Goal: Task Accomplishment & Management: Manage account settings

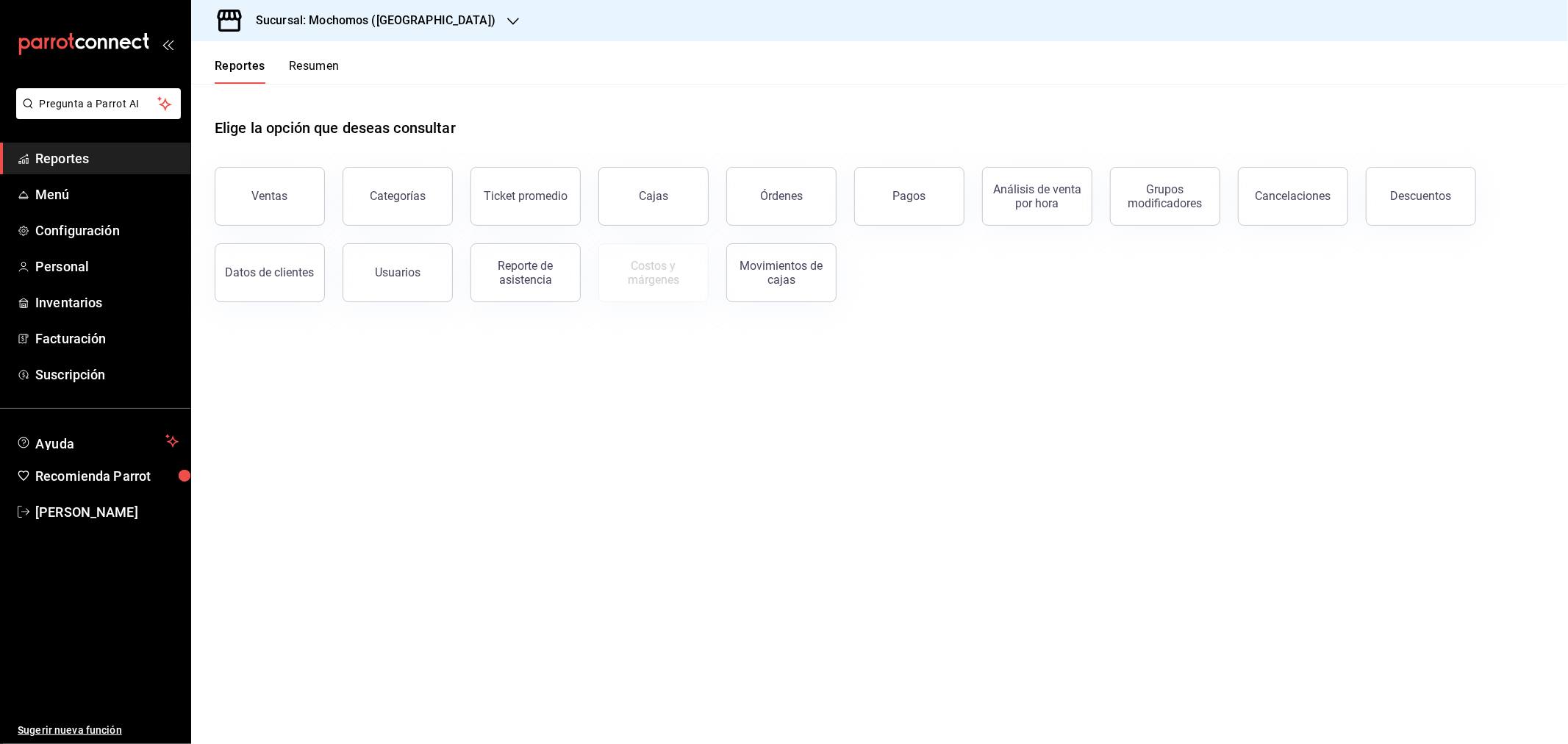
click at [305, 19] on h3 "Sucursal: Mochomos ([GEOGRAPHIC_DATA])" at bounding box center [369, 20] width 251 height 18
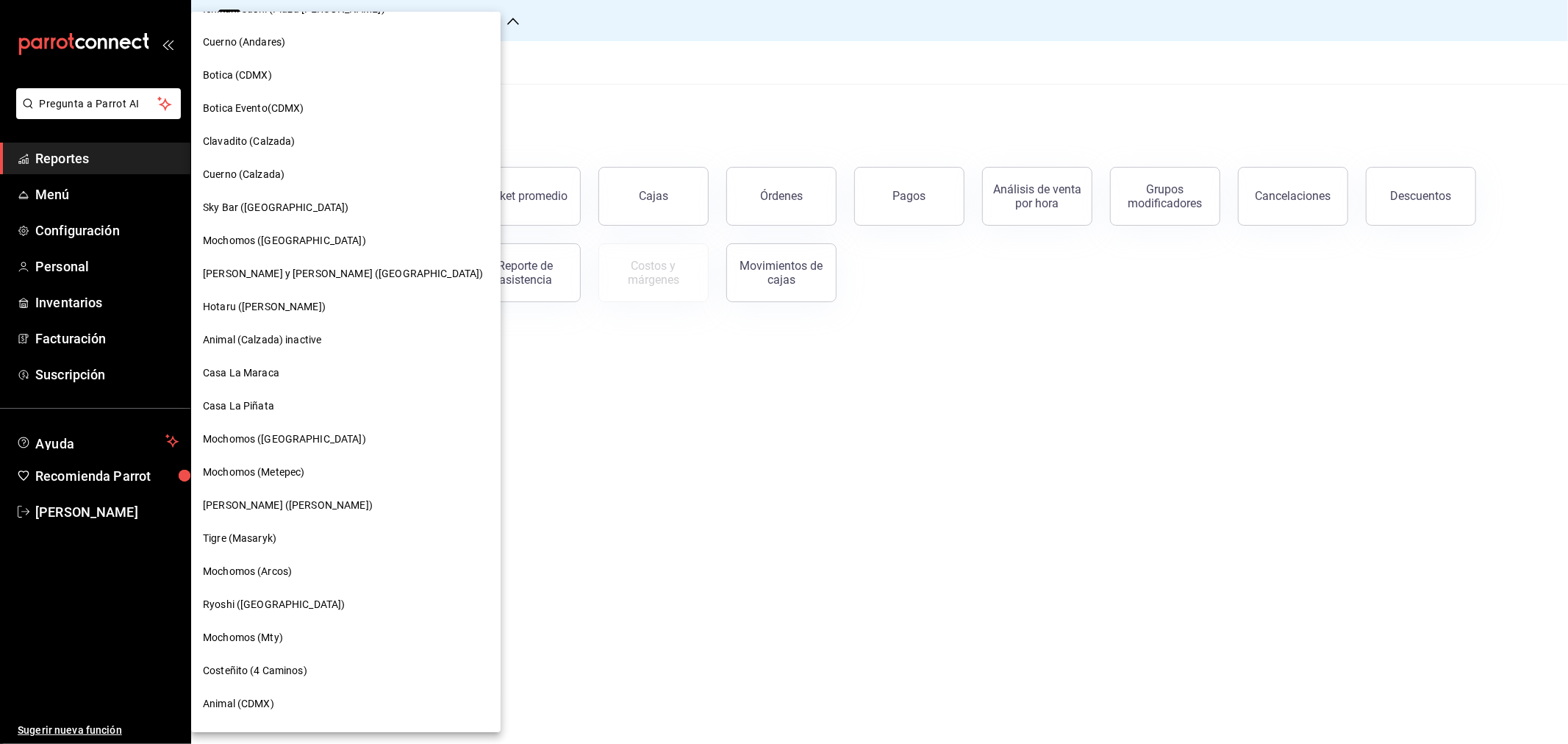
scroll to position [843, 0]
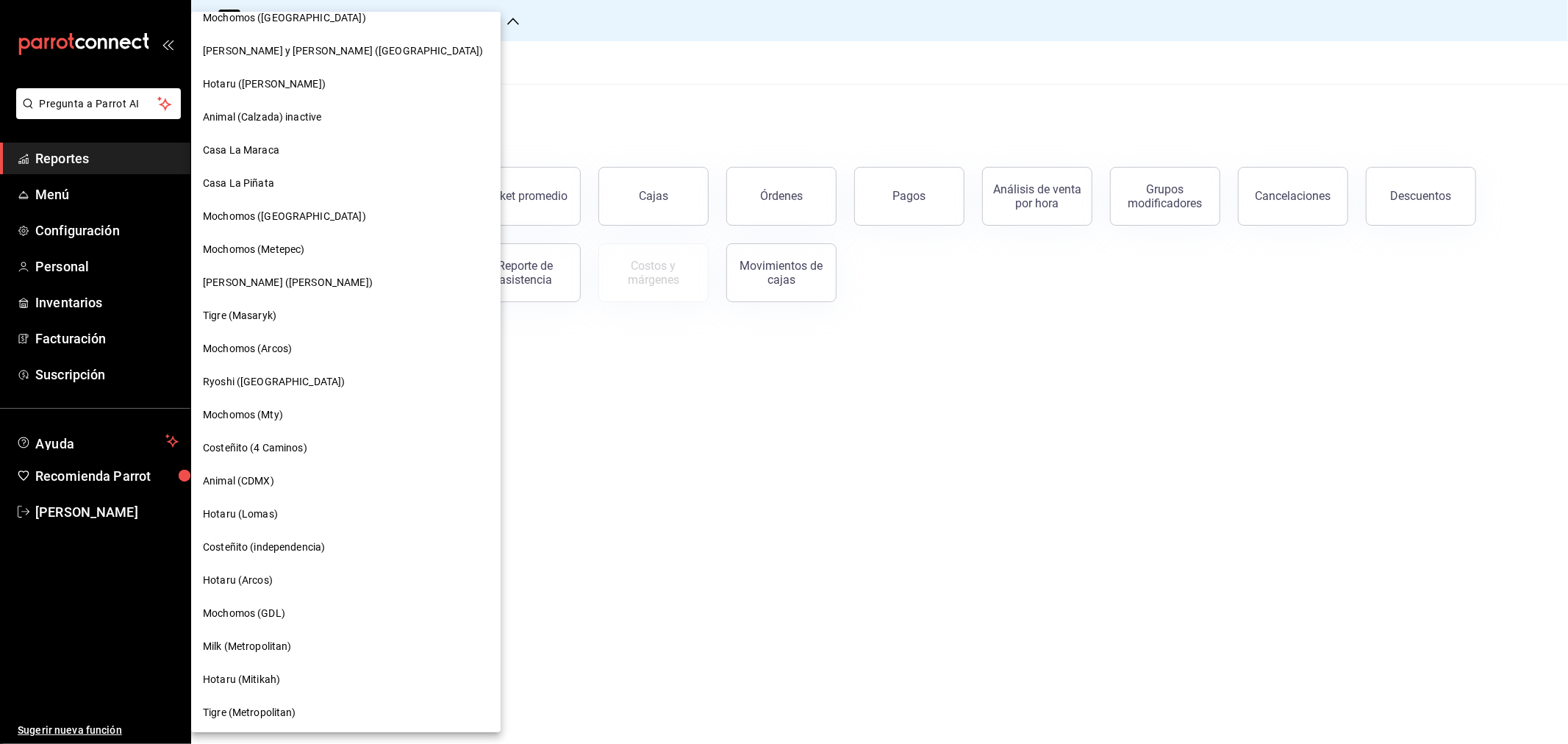
click at [232, 308] on span "Tigre (Masaryk)" at bounding box center [240, 316] width 74 height 15
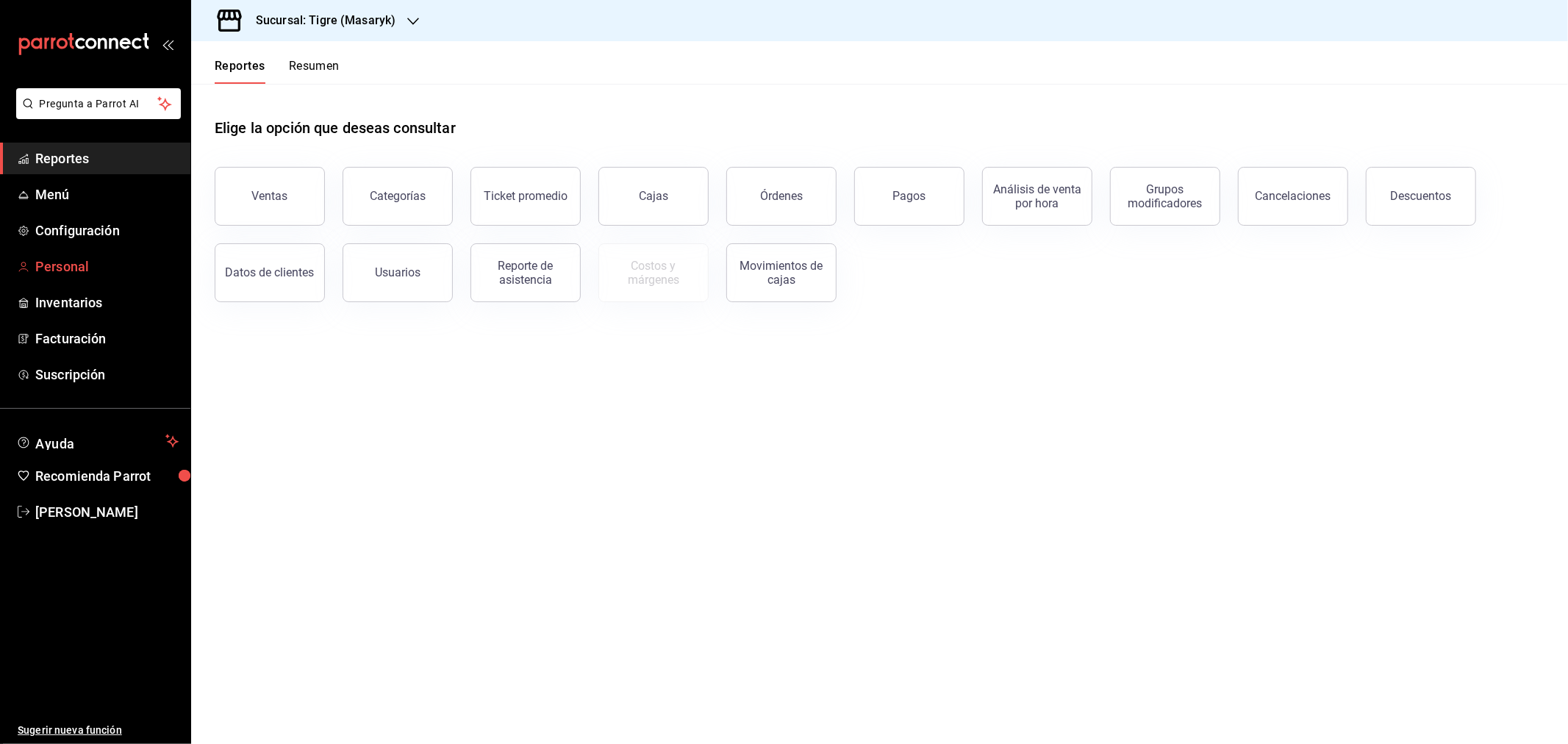
click at [68, 266] on span "Personal" at bounding box center [107, 266] width 144 height 20
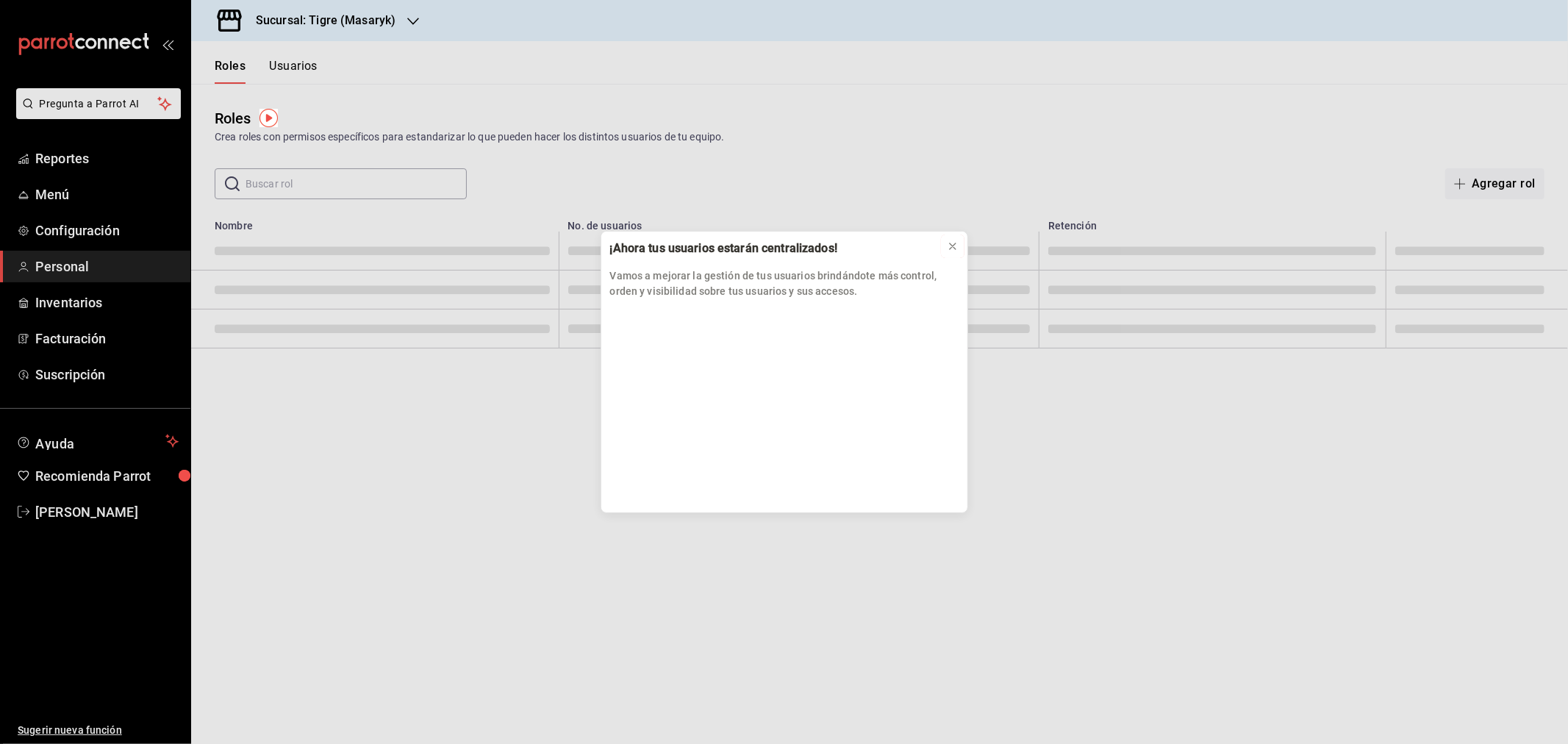
click at [950, 243] on icon at bounding box center [952, 246] width 12 height 12
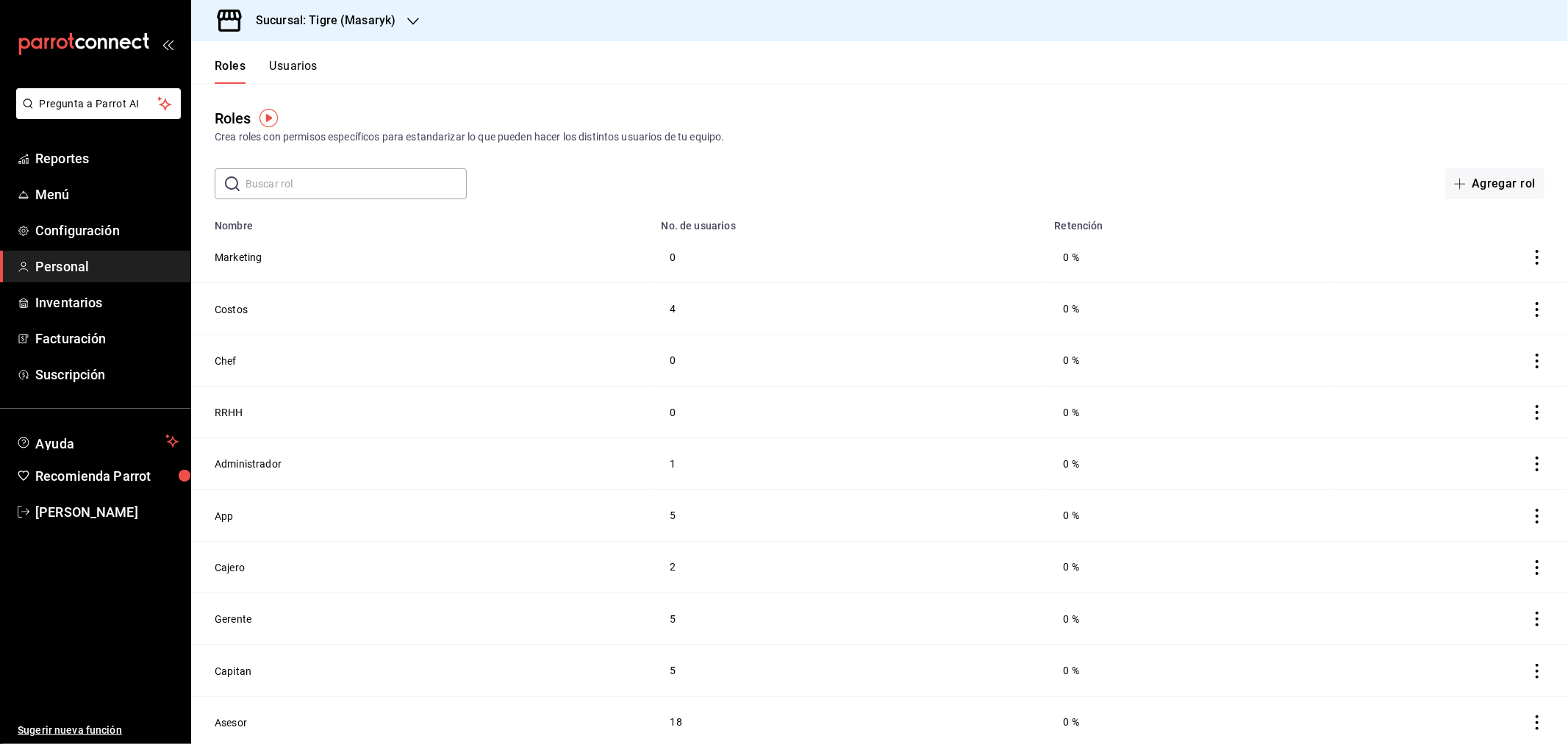
click at [301, 69] on button "Usuarios" at bounding box center [293, 71] width 48 height 25
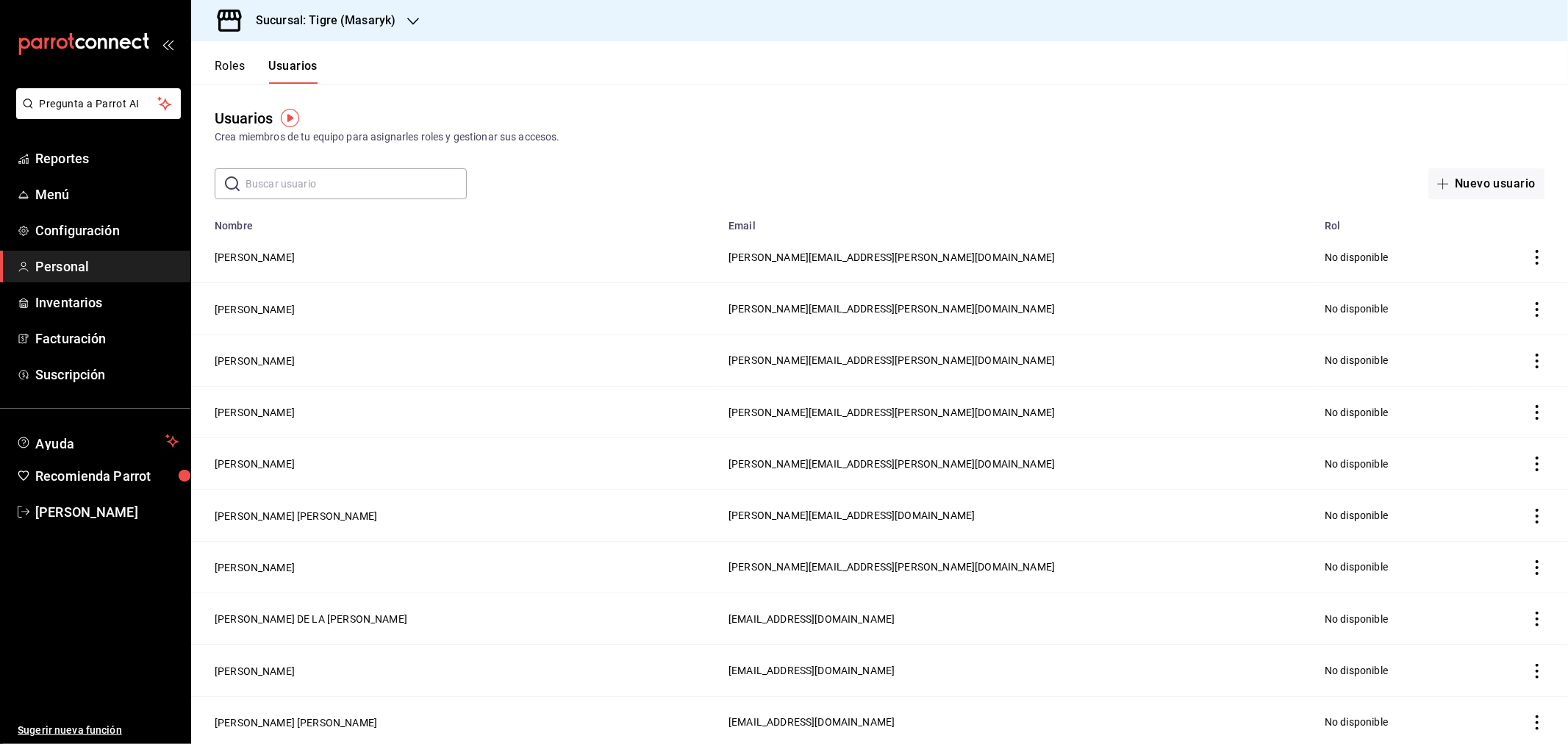
click at [321, 190] on input "text" at bounding box center [356, 184] width 221 height 29
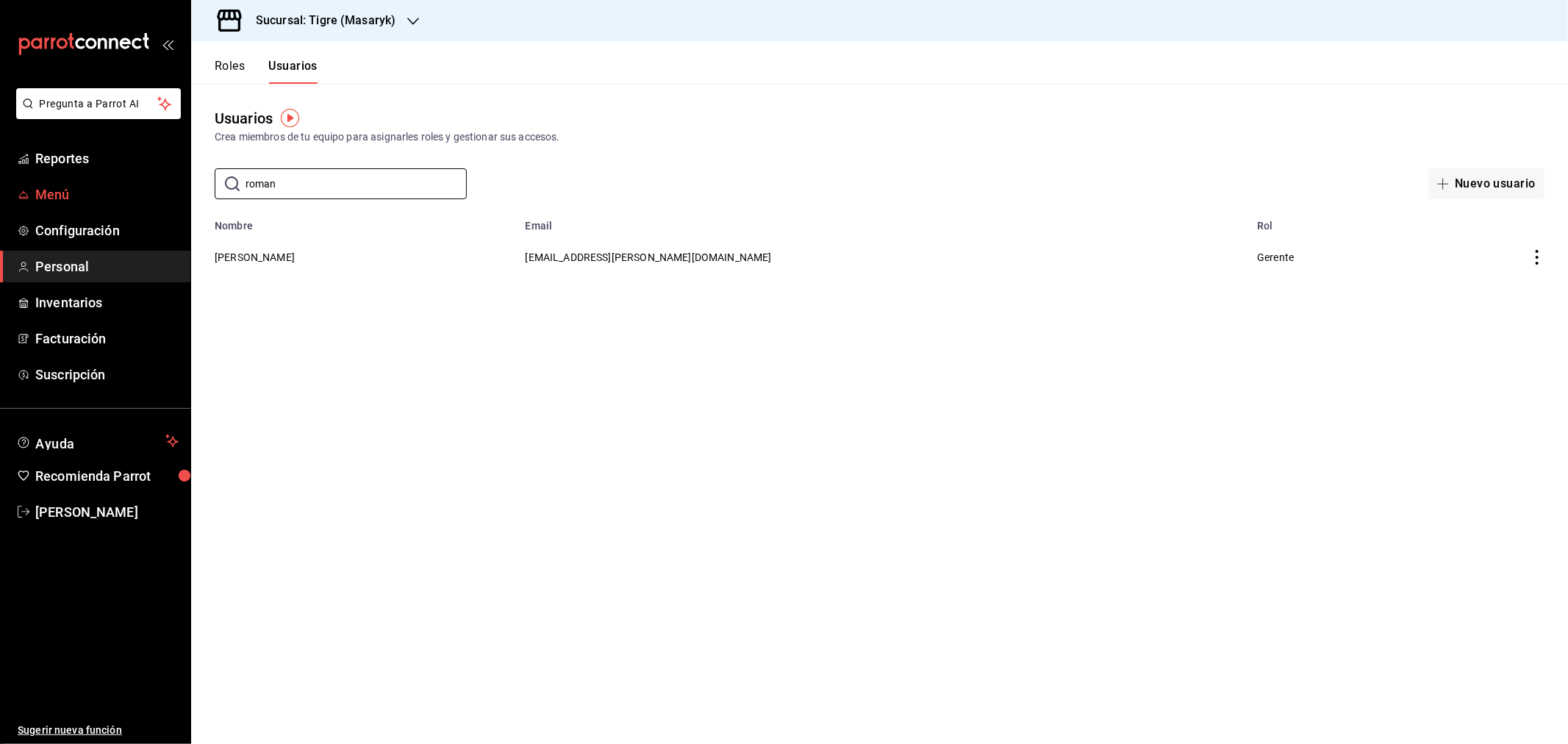
drag, startPoint x: 290, startPoint y: 180, endPoint x: 167, endPoint y: 184, distance: 123.1
click at [169, 184] on div "Pregunta a Parrot AI Reportes Menú Configuración Personal Inventarios Facturaci…" at bounding box center [784, 372] width 1568 height 744
click at [306, 181] on input "roman" at bounding box center [356, 184] width 221 height 29
click at [300, 184] on input "roman" at bounding box center [356, 184] width 221 height 29
type input "r"
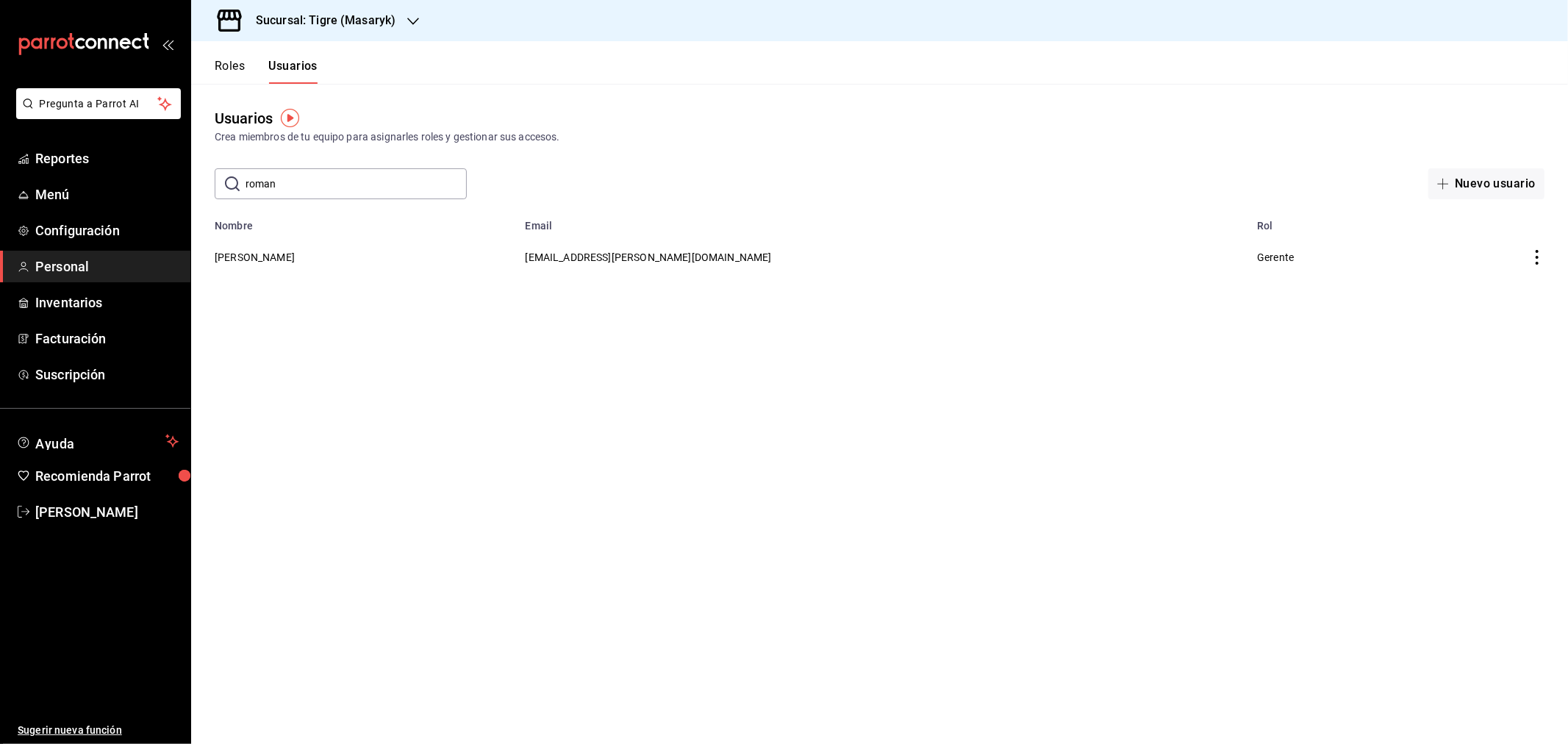
click at [299, 184] on input "roman" at bounding box center [356, 184] width 221 height 29
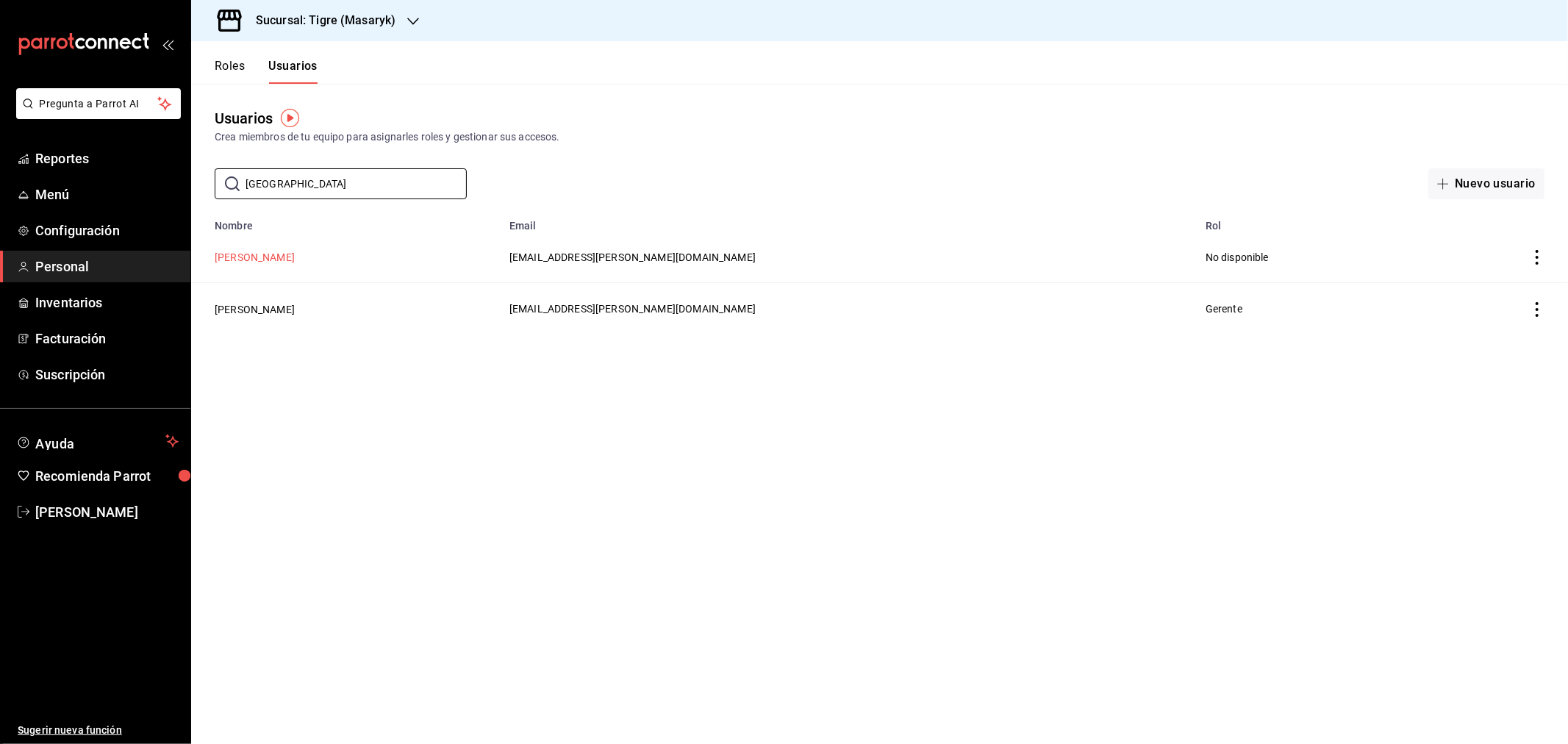
type input "[GEOGRAPHIC_DATA]"
drag, startPoint x: 249, startPoint y: 262, endPoint x: 273, endPoint y: 240, distance: 32.6
click at [249, 262] on button "[PERSON_NAME]" at bounding box center [255, 256] width 80 height 15
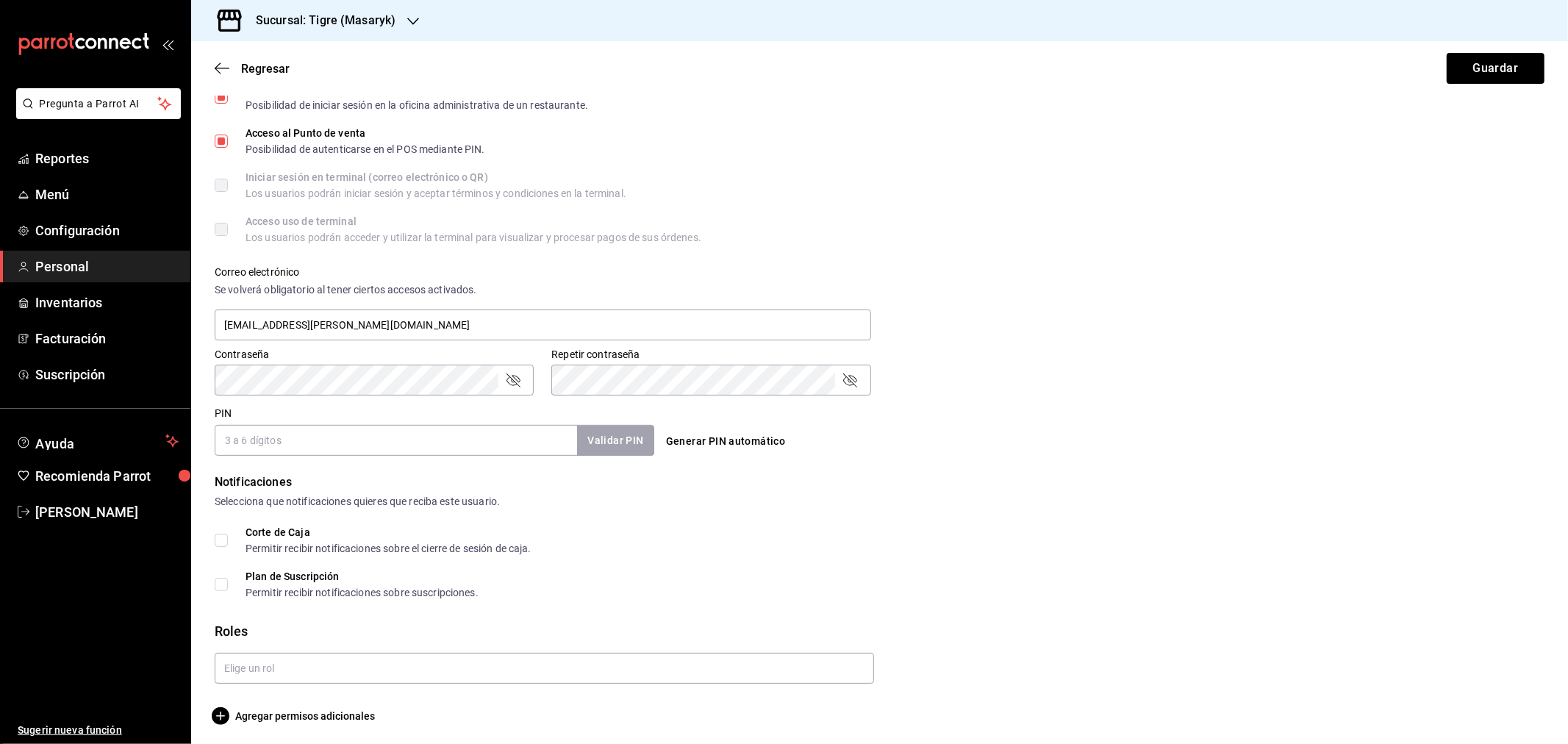
scroll to position [385, 0]
click at [358, 680] on input "text" at bounding box center [544, 665] width 660 height 31
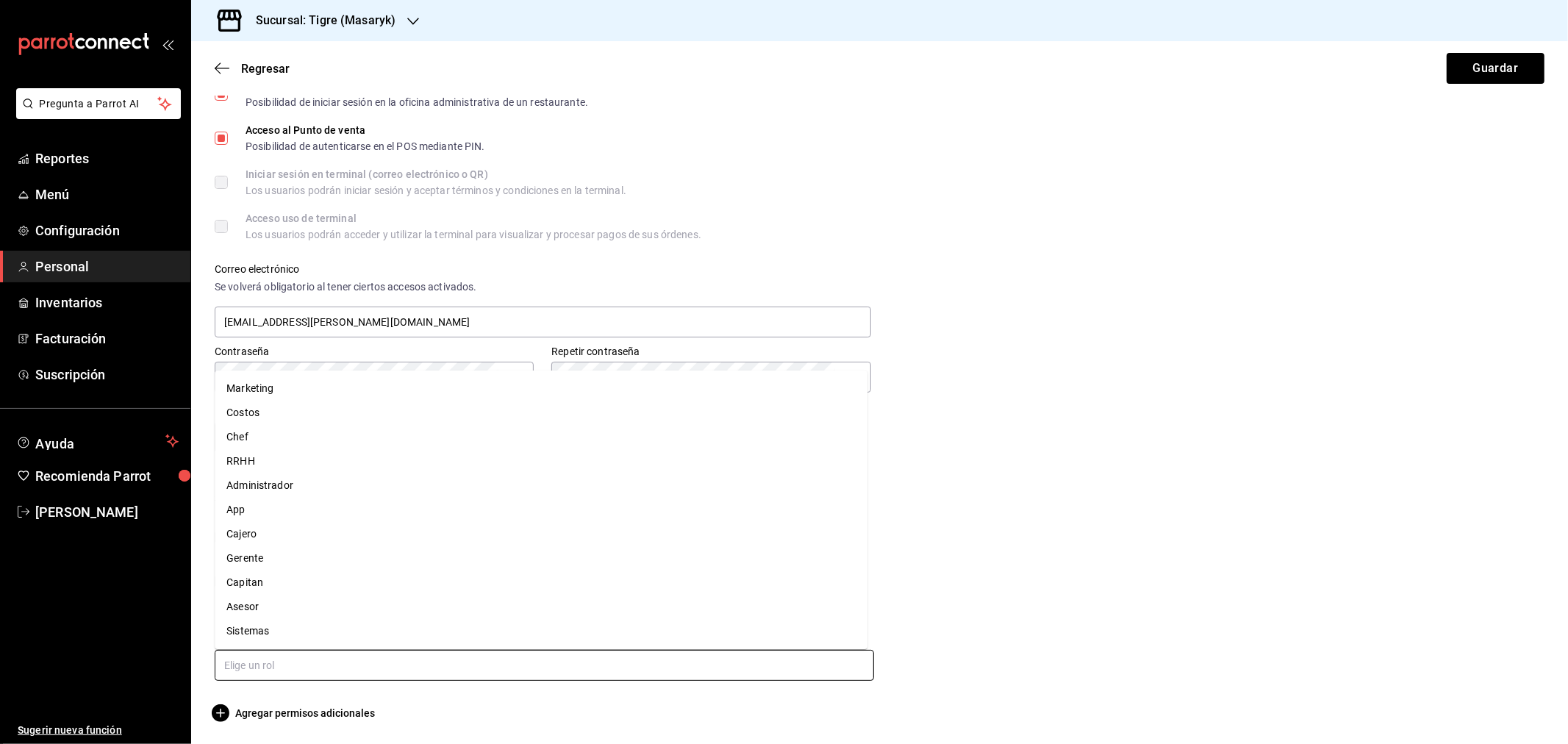
click at [265, 489] on li "Administrador" at bounding box center [541, 485] width 653 height 25
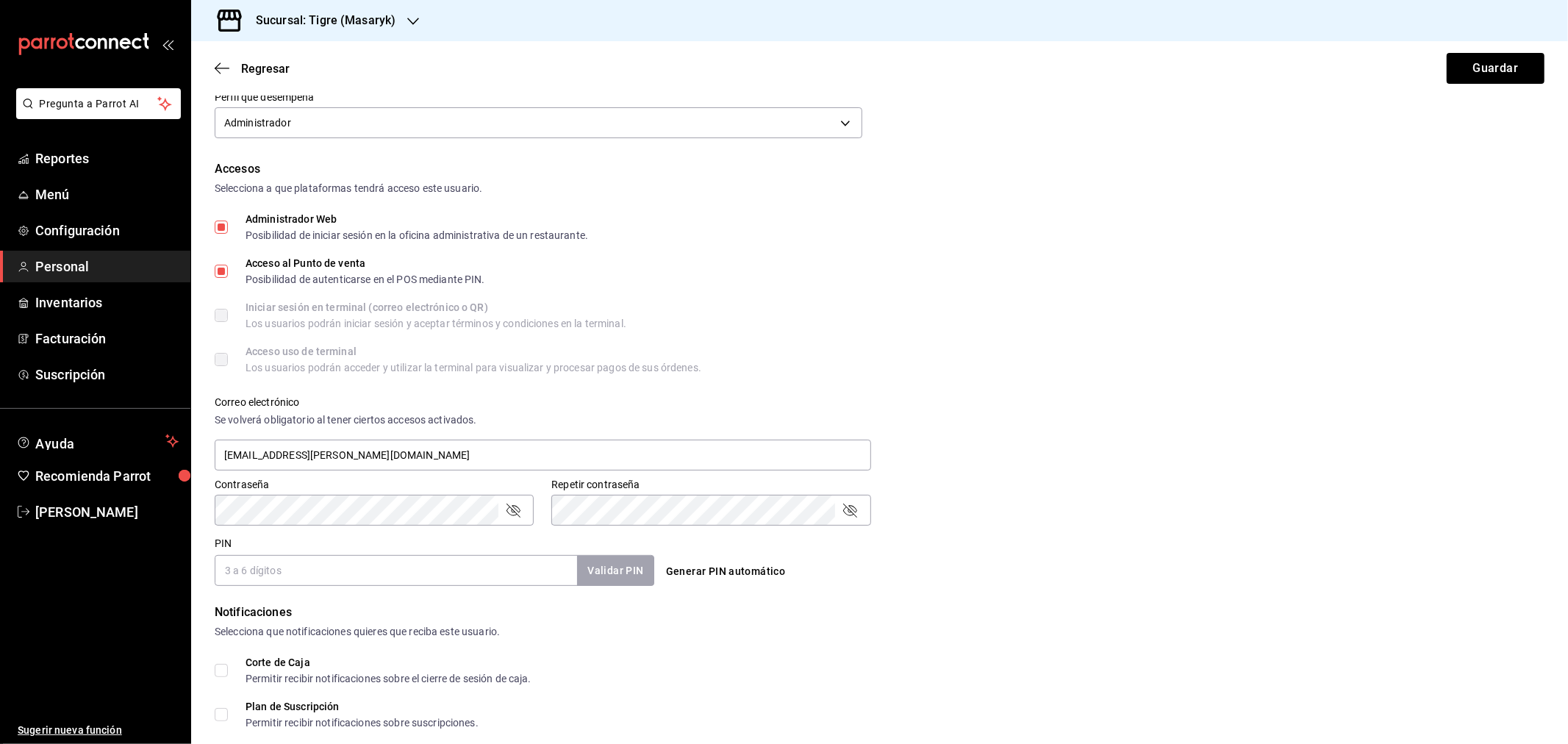
scroll to position [107, 0]
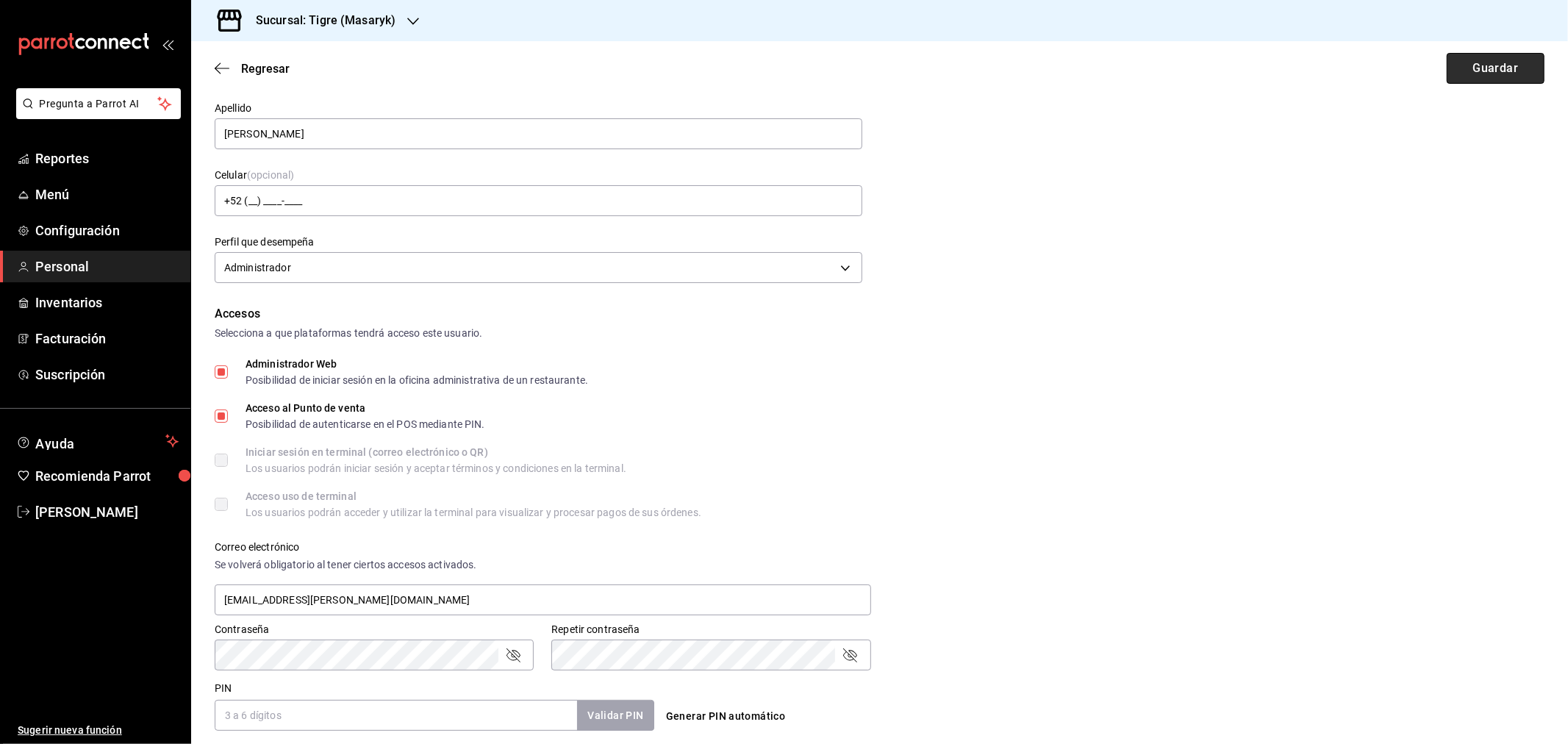
click at [1473, 56] on button "Guardar" at bounding box center [1495, 68] width 98 height 31
click at [421, 713] on input "PIN" at bounding box center [396, 715] width 362 height 31
click at [1456, 79] on button "Guardar" at bounding box center [1495, 68] width 98 height 31
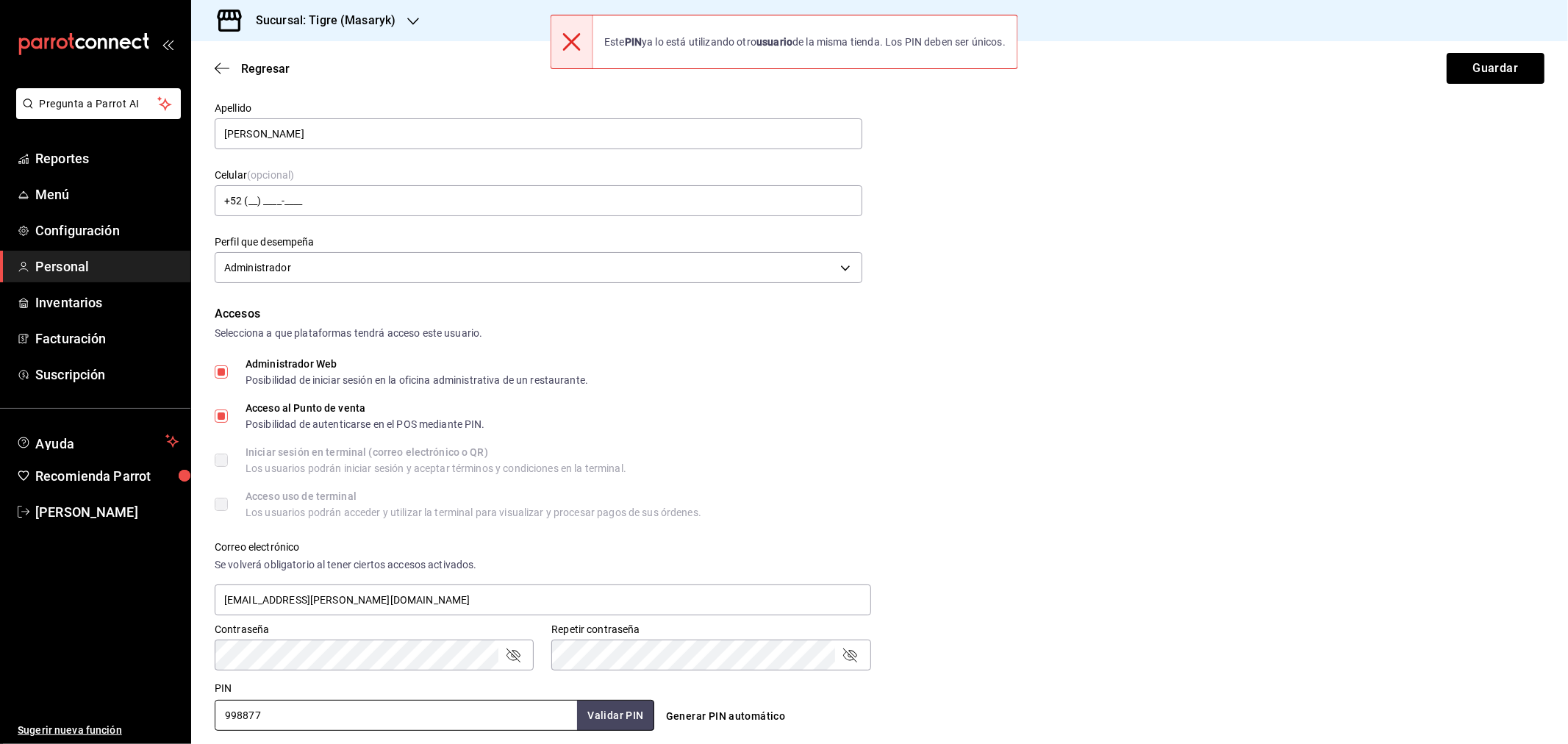
drag, startPoint x: 223, startPoint y: 711, endPoint x: 182, endPoint y: 707, distance: 41.2
click at [185, 709] on div "Pregunta a Parrot AI Reportes Menú Configuración Personal Inventarios Facturaci…" at bounding box center [784, 372] width 1568 height 744
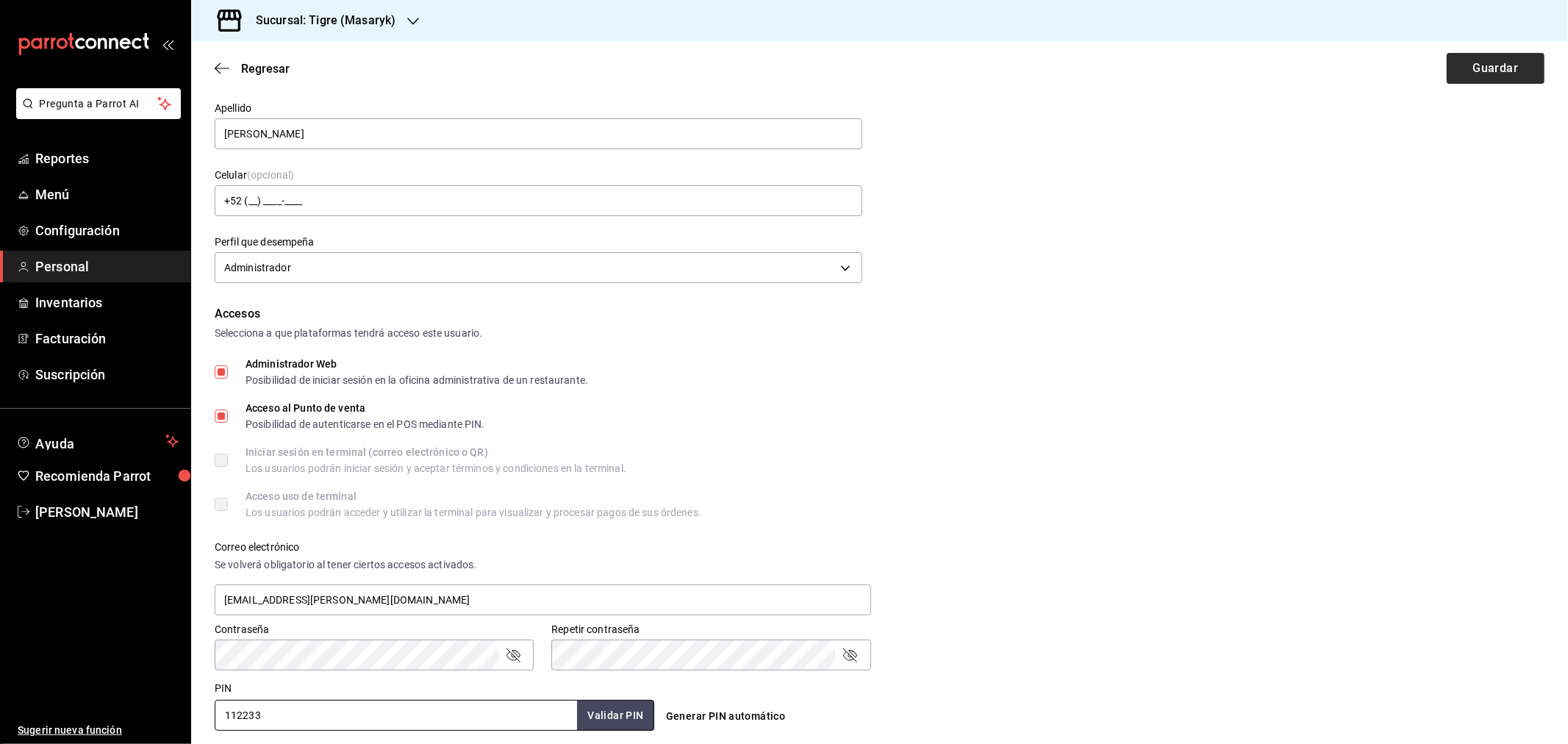
type input "112233"
click at [1484, 76] on button "Guardar" at bounding box center [1495, 68] width 98 height 31
